Goal: Navigation & Orientation: Find specific page/section

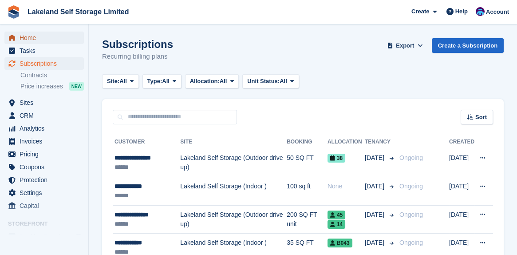
click at [32, 37] on span "Home" at bounding box center [46, 37] width 53 height 12
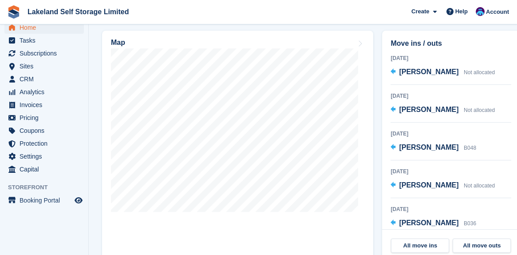
scroll to position [310, 0]
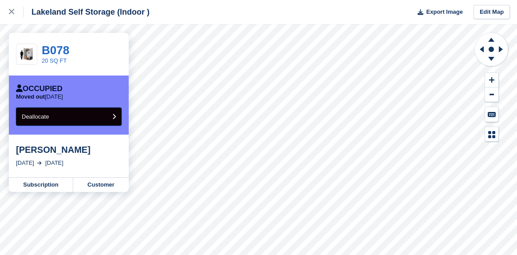
click at [39, 118] on span "Deallocate" at bounding box center [35, 116] width 27 height 7
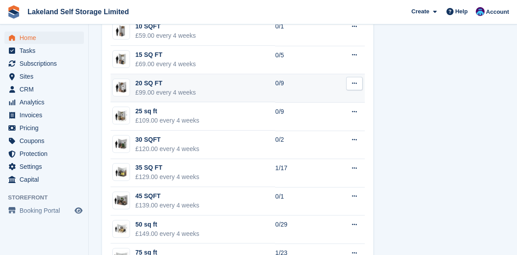
scroll to position [600, 0]
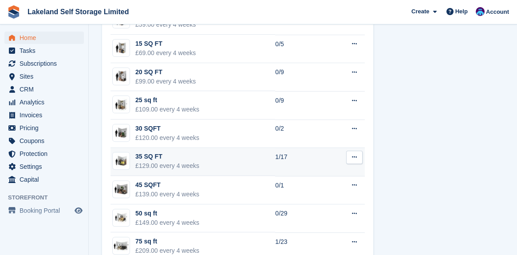
click at [251, 157] on td "35 SQ FT £129.00 every 4 weeks" at bounding box center [192, 162] width 164 height 28
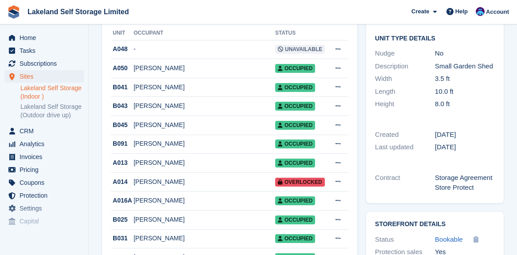
scroll to position [133, 0]
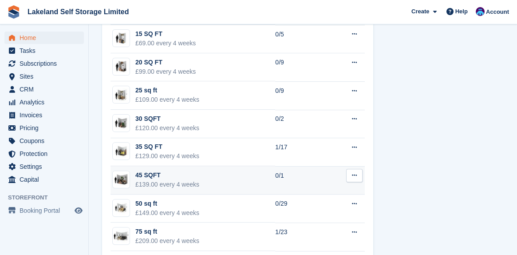
scroll to position [624, 0]
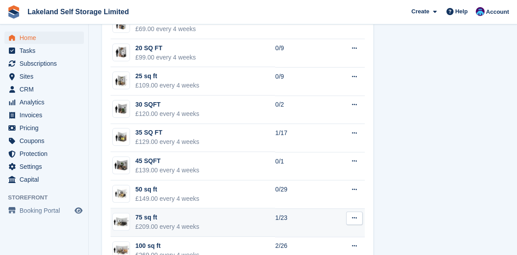
click at [157, 213] on div "75 sq ft" at bounding box center [167, 216] width 64 height 9
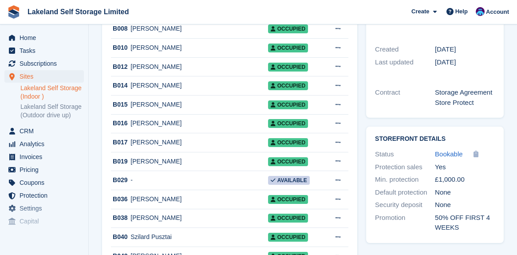
scroll to position [266, 0]
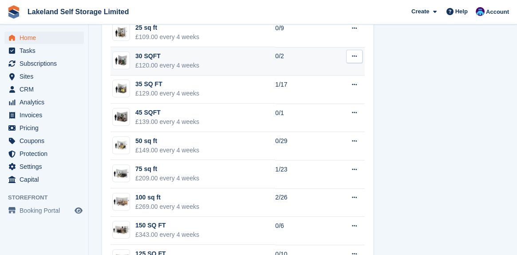
scroll to position [693, 0]
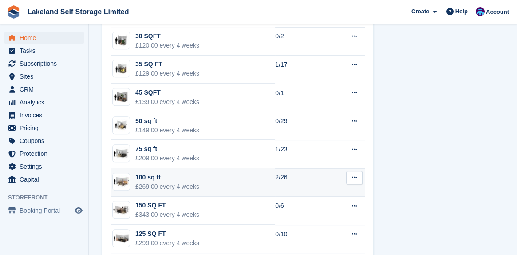
click at [143, 176] on div "100 sq ft" at bounding box center [167, 176] width 64 height 9
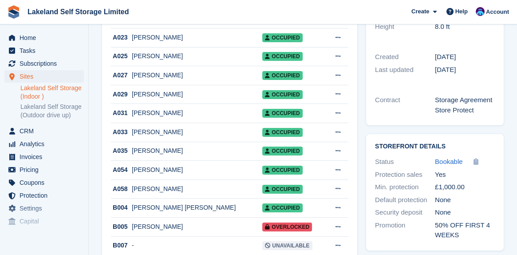
scroll to position [222, 0]
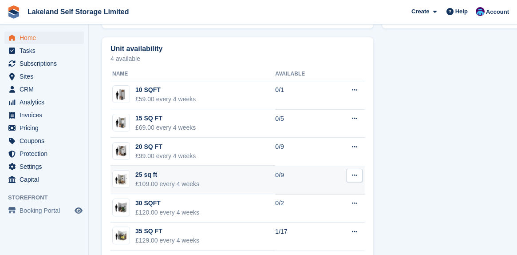
scroll to position [495, 0]
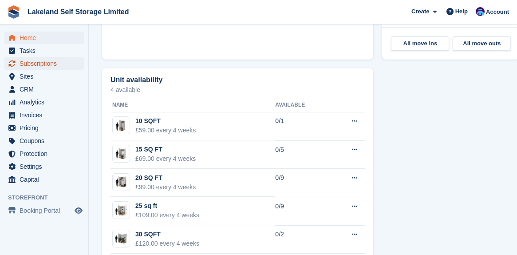
click at [48, 65] on span "Subscriptions" at bounding box center [46, 63] width 53 height 12
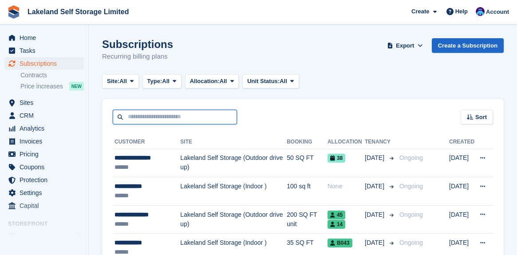
click at [153, 113] on input "text" at bounding box center [175, 117] width 124 height 15
type input "*******"
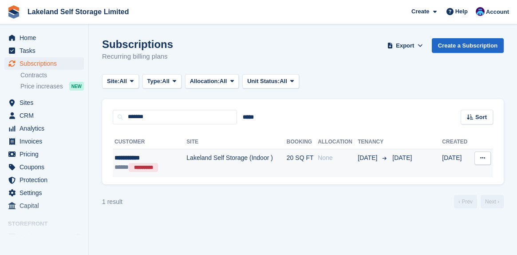
click at [186, 161] on td "Lakeland Self Storage (Indoor )" at bounding box center [236, 163] width 100 height 28
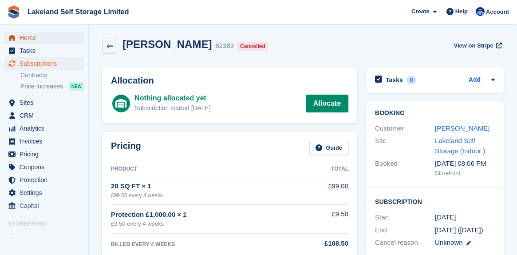
click at [30, 39] on span "Home" at bounding box center [46, 37] width 53 height 12
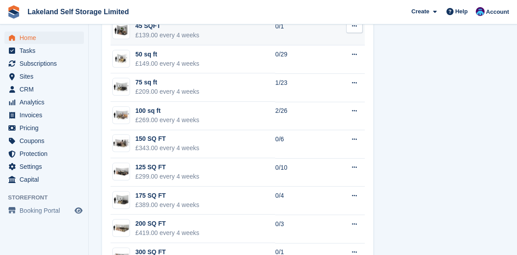
scroll to position [660, 0]
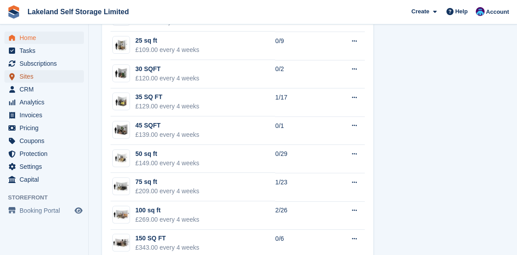
click at [33, 78] on span "Sites" at bounding box center [46, 76] width 53 height 12
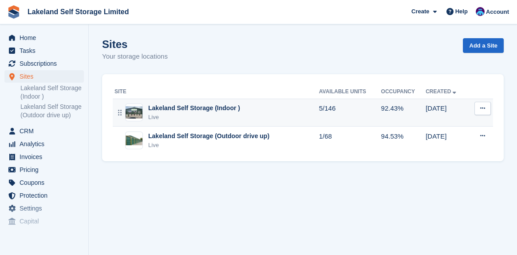
click at [231, 108] on div "Lakeland Self Storage (Indoor )" at bounding box center [194, 107] width 92 height 9
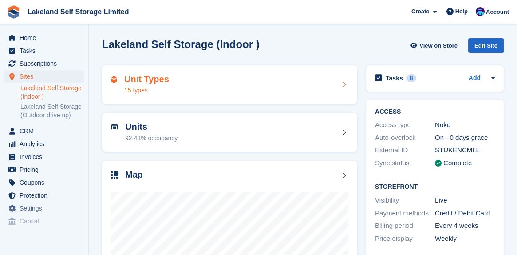
click at [146, 82] on h2 "Unit Types" at bounding box center [146, 79] width 45 height 10
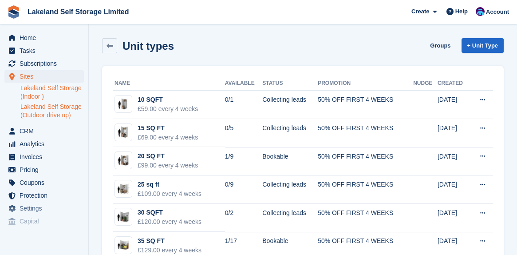
click at [57, 109] on link "Lakeland Self Storage (Outdoor drive up)" at bounding box center [51, 110] width 63 height 17
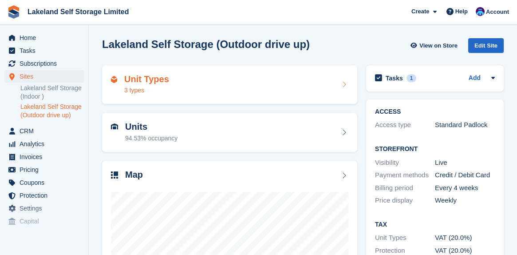
click at [140, 89] on div "3 types" at bounding box center [146, 90] width 45 height 9
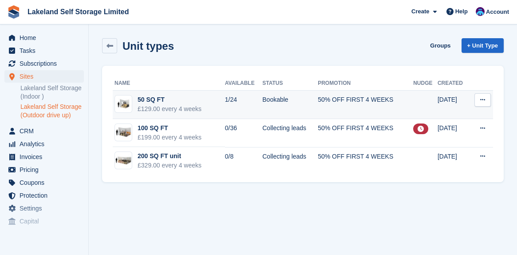
click at [141, 103] on div "50 SQ FT" at bounding box center [169, 99] width 64 height 9
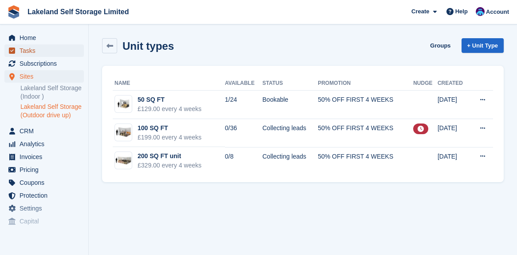
click at [30, 52] on span "Tasks" at bounding box center [46, 50] width 53 height 12
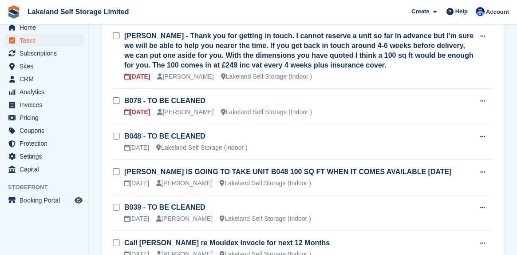
scroll to position [89, 0]
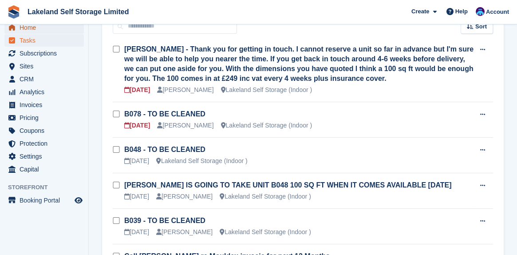
click at [32, 28] on span "Home" at bounding box center [46, 27] width 53 height 12
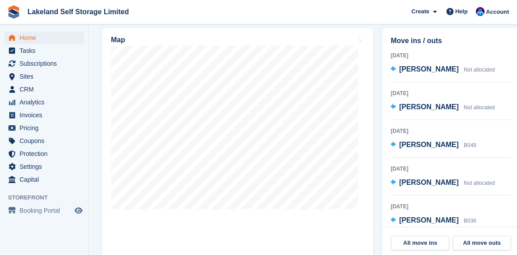
scroll to position [310, 0]
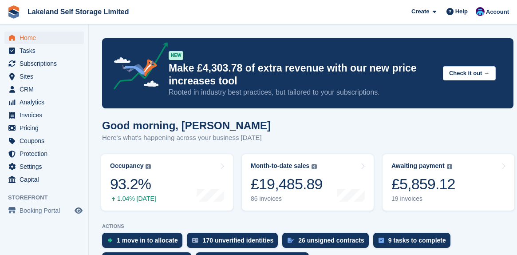
scroll to position [246, 0]
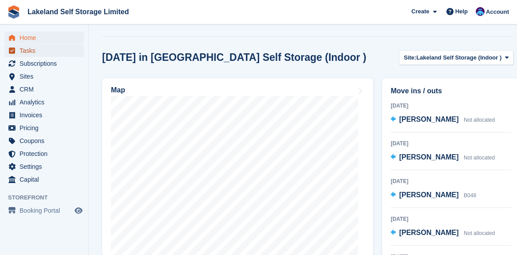
click at [28, 50] on span "Tasks" at bounding box center [46, 50] width 53 height 12
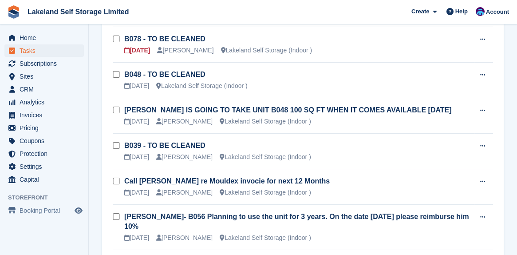
scroll to position [177, 0]
